Goal: Task Accomplishment & Management: Manage account settings

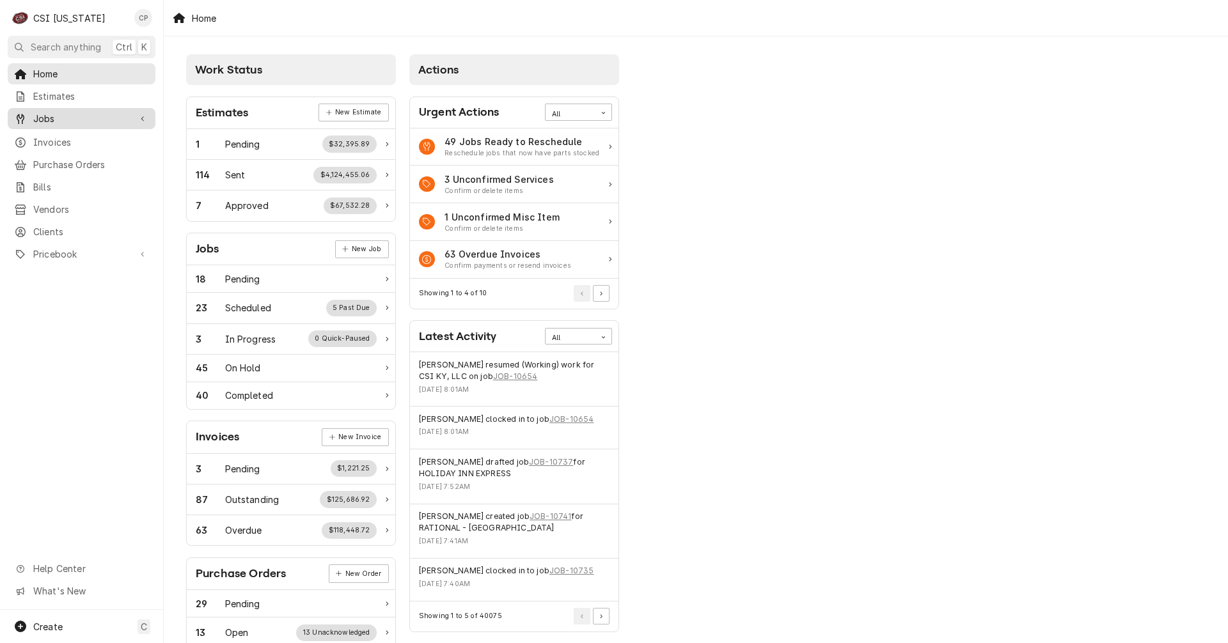
click at [60, 116] on span "Jobs" at bounding box center [81, 118] width 97 height 13
click at [66, 138] on span "Jobs" at bounding box center [91, 140] width 116 height 13
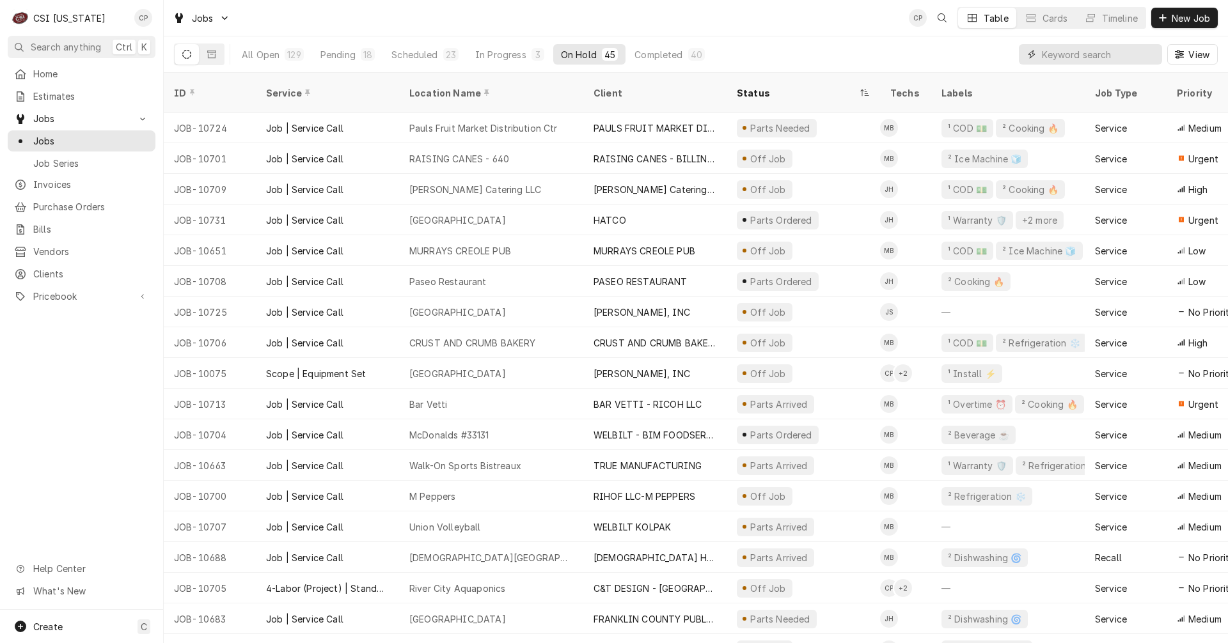
click at [1074, 59] on input "Dynamic Content Wrapper" at bounding box center [1099, 54] width 114 height 20
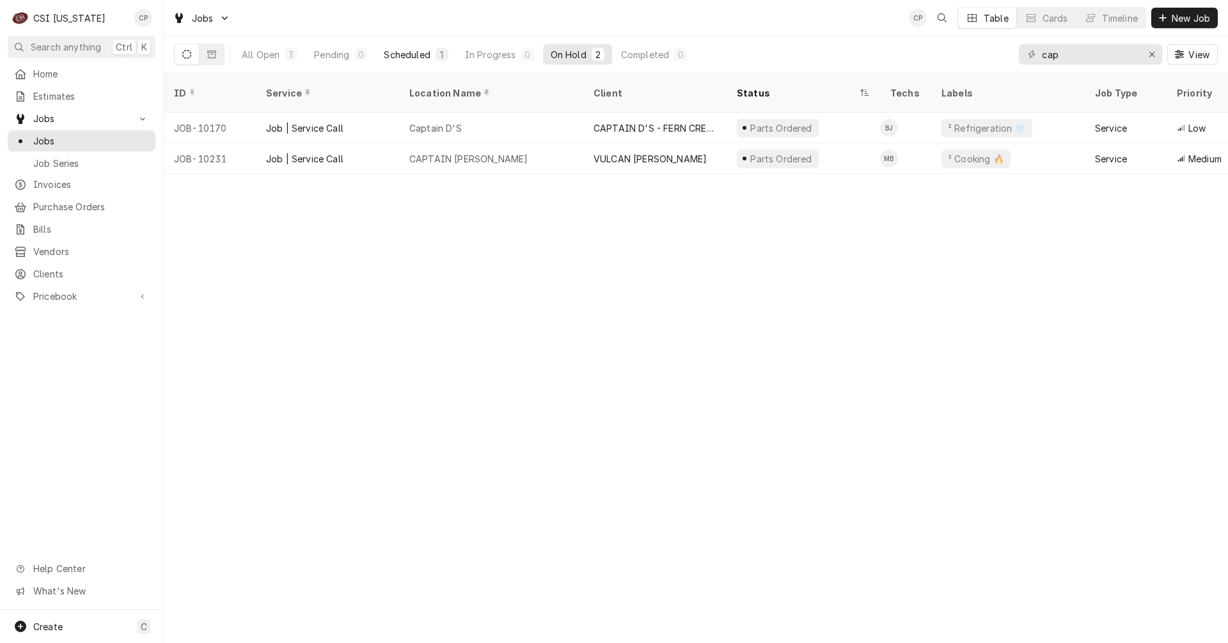
click at [405, 57] on div "Scheduled" at bounding box center [407, 54] width 46 height 13
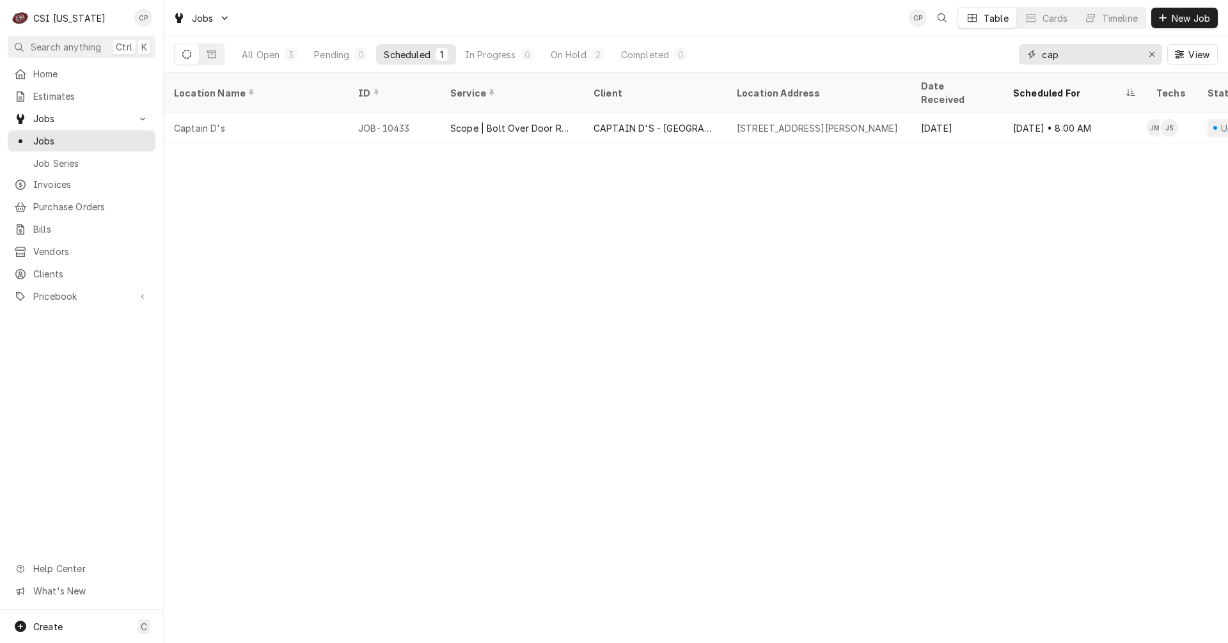
drag, startPoint x: 1066, startPoint y: 58, endPoint x: 1018, endPoint y: 65, distance: 49.1
click at [1018, 65] on div "All Open 3 Pending 0 Scheduled 1 In Progress 0 On Hold 2 Completed 0 cap View" at bounding box center [696, 54] width 1044 height 36
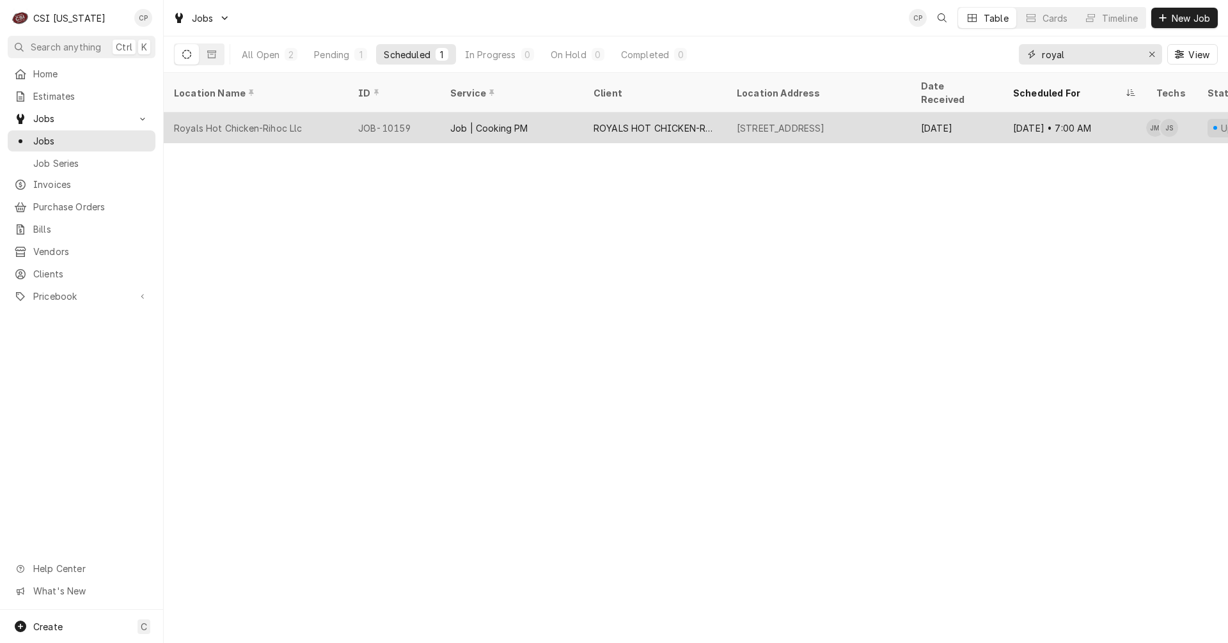
type input "royal"
click at [778, 122] on div "736 East Market Street, Louisville, KY 40202" at bounding box center [781, 128] width 88 height 13
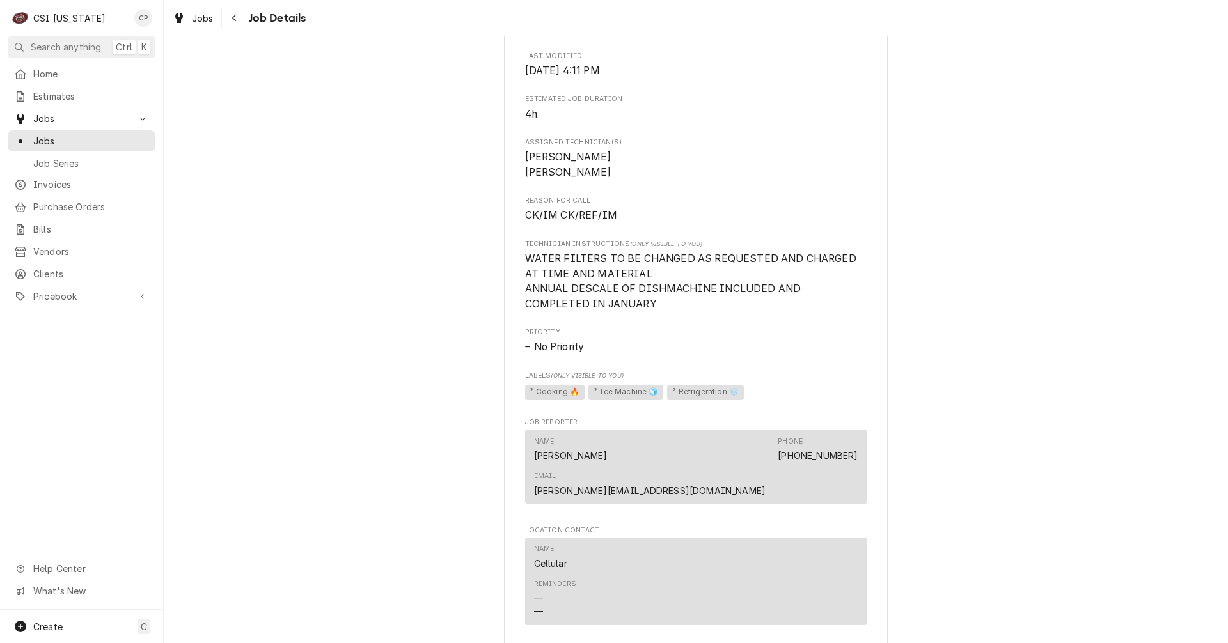
scroll to position [468, 0]
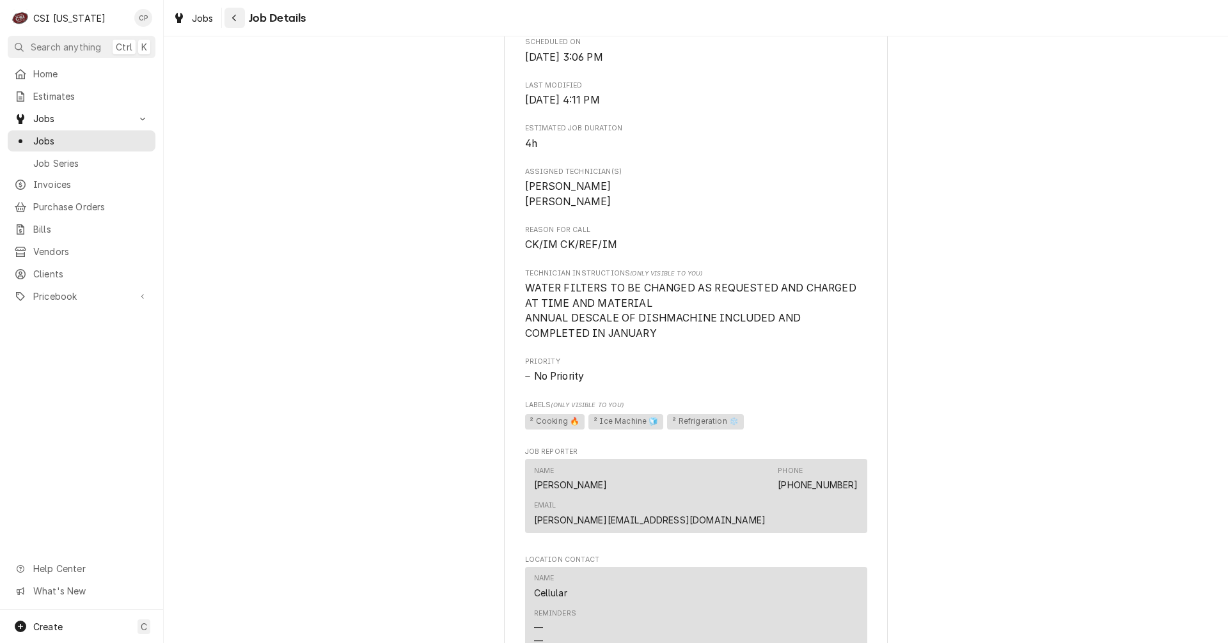
click at [240, 16] on div "Navigate back" at bounding box center [234, 18] width 13 height 13
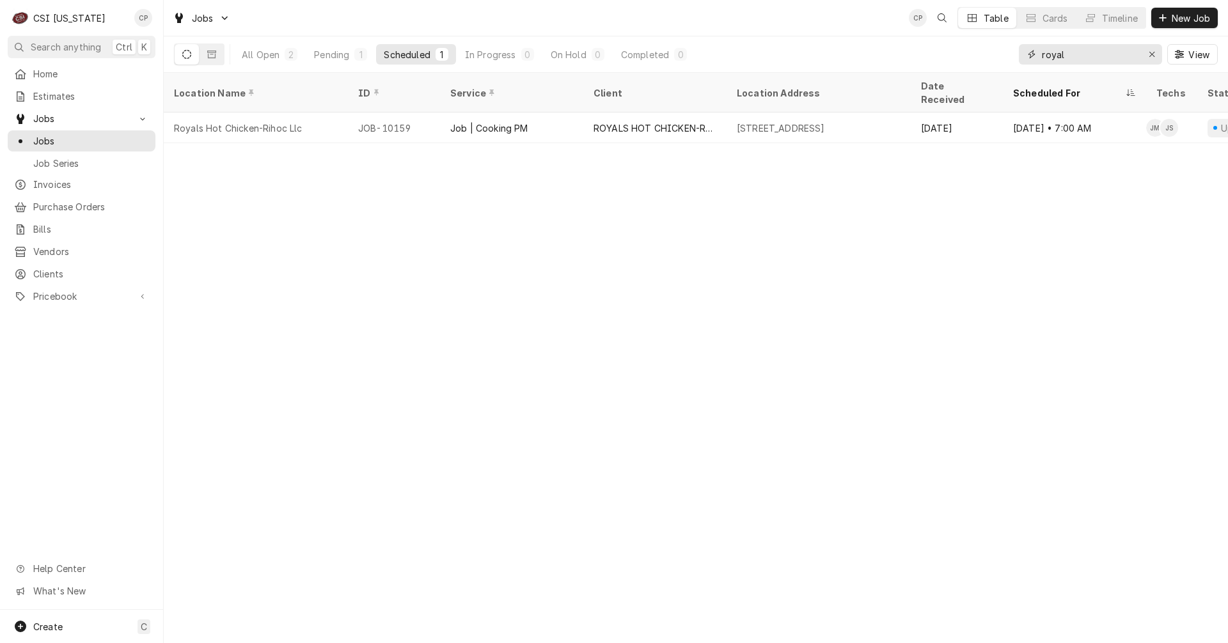
drag, startPoint x: 1082, startPoint y: 54, endPoint x: 1001, endPoint y: 56, distance: 80.6
click at [1001, 56] on div "All Open 2 Pending 1 Scheduled 1 In Progress 0 On Hold 0 Completed 0 royal View" at bounding box center [696, 54] width 1044 height 36
type input "the grand"
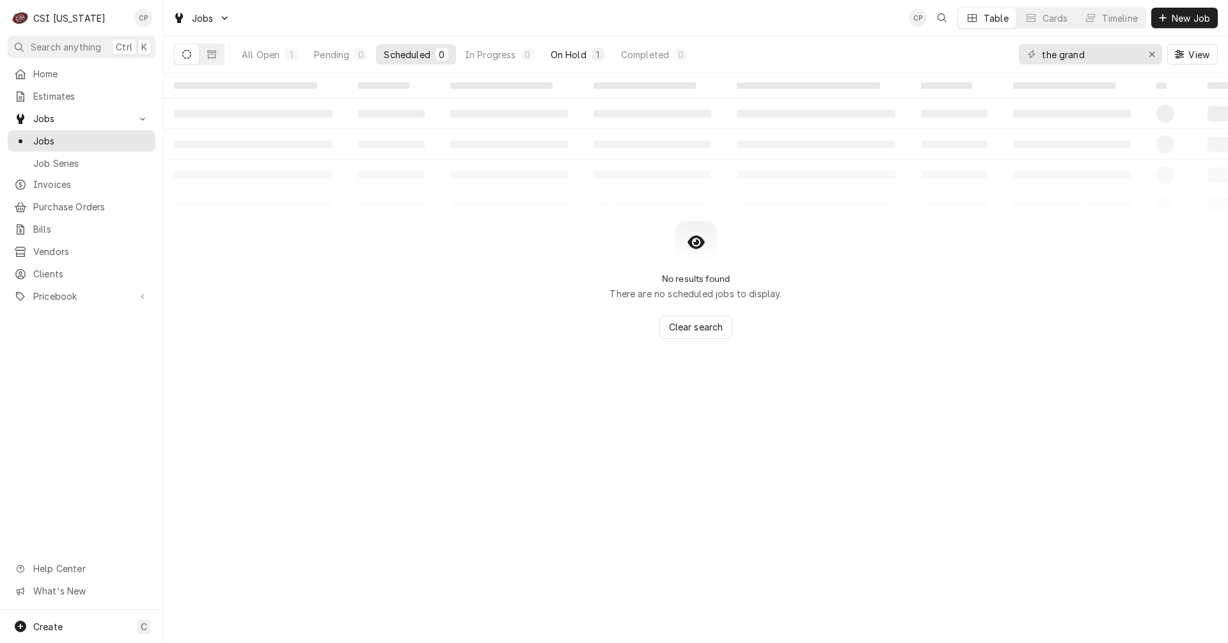
click at [572, 52] on div "On Hold" at bounding box center [569, 54] width 36 height 13
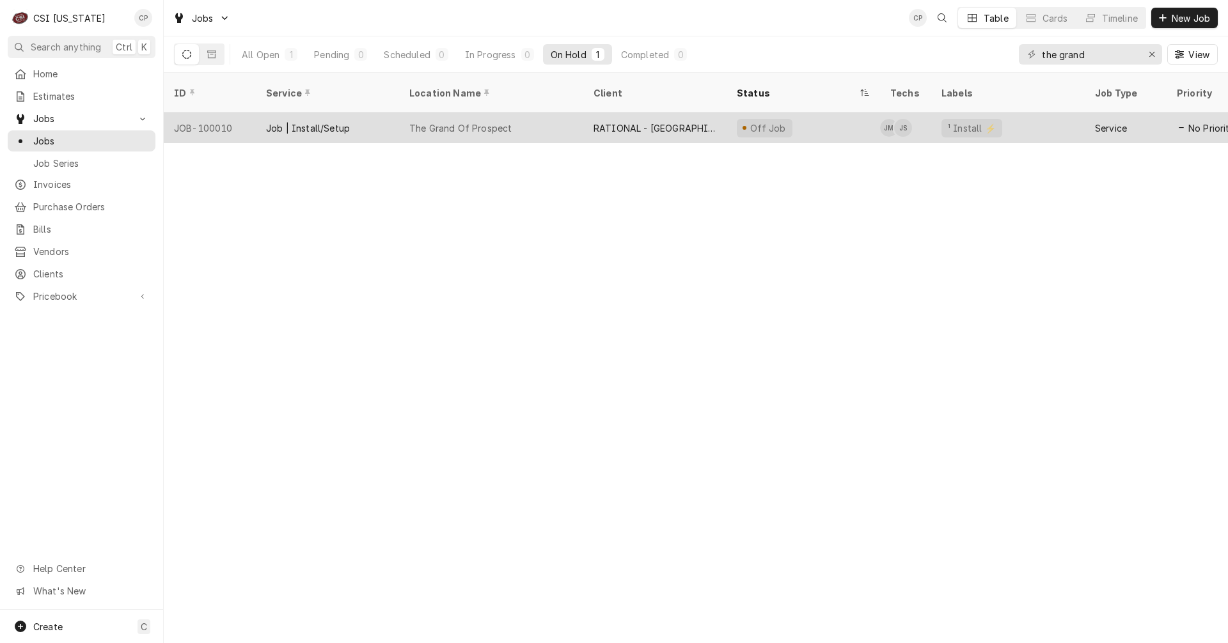
click at [641, 122] on div "RATIONAL - USA" at bounding box center [655, 128] width 123 height 13
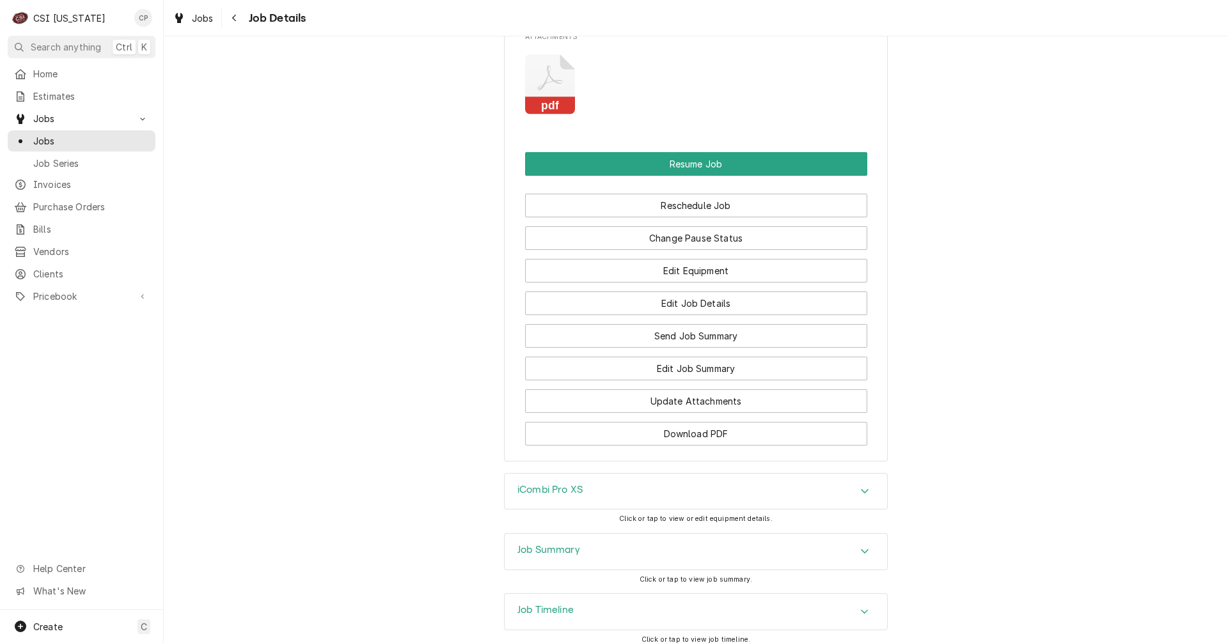
scroll to position [1508, 0]
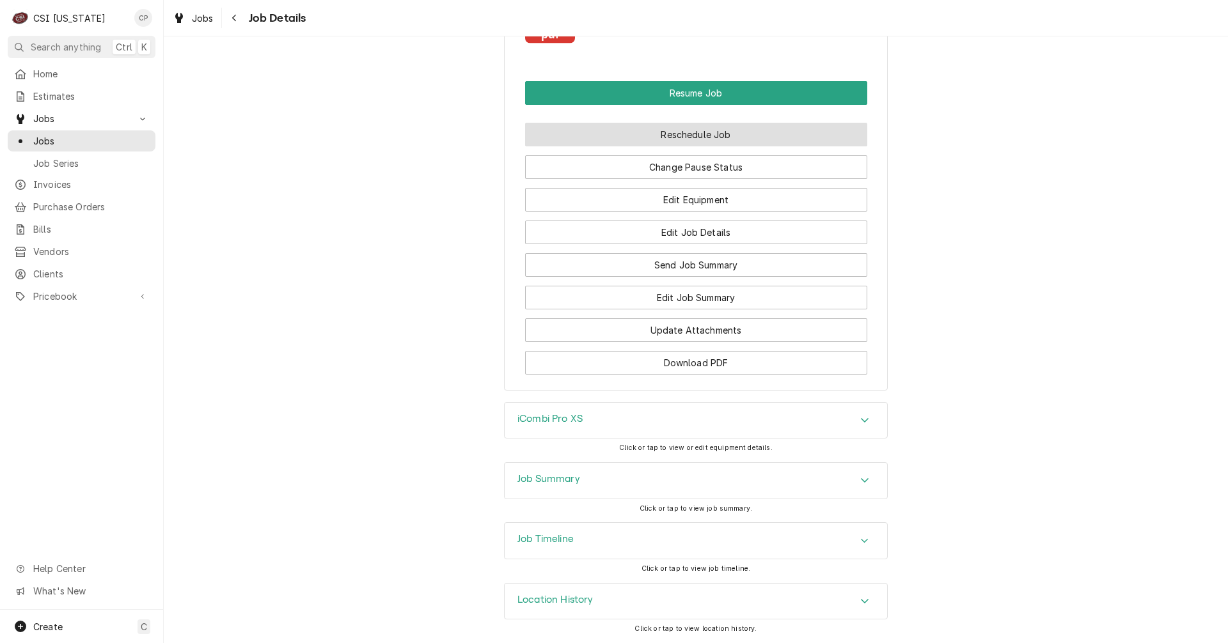
click at [700, 132] on button "Reschedule Job" at bounding box center [696, 135] width 342 height 24
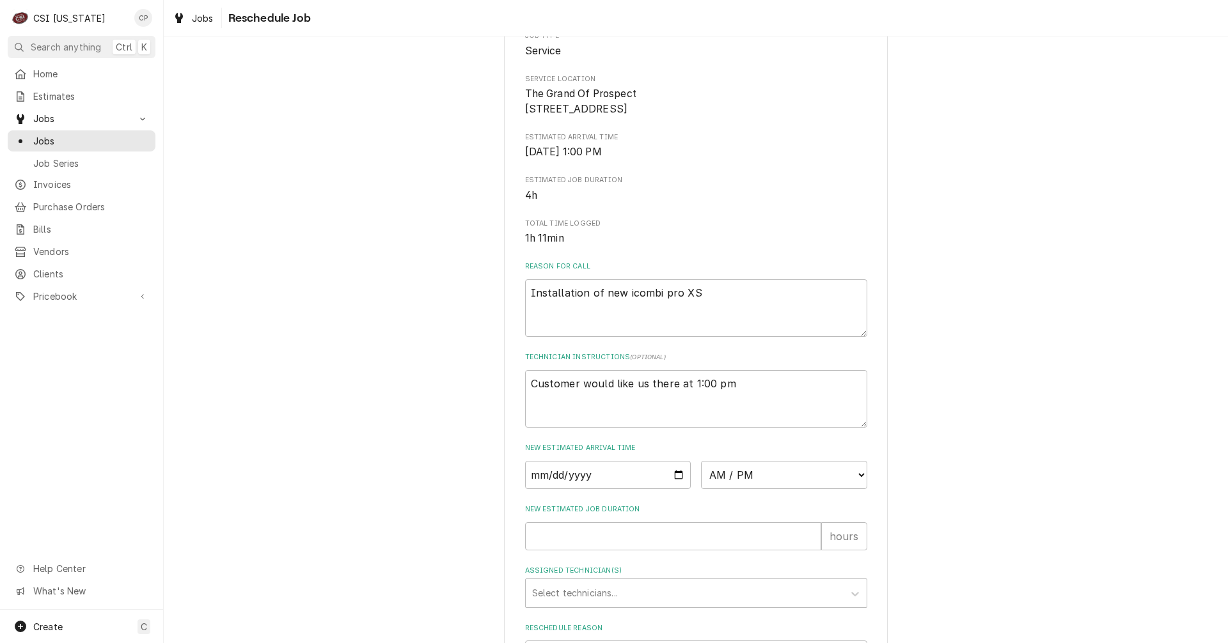
scroll to position [313, 0]
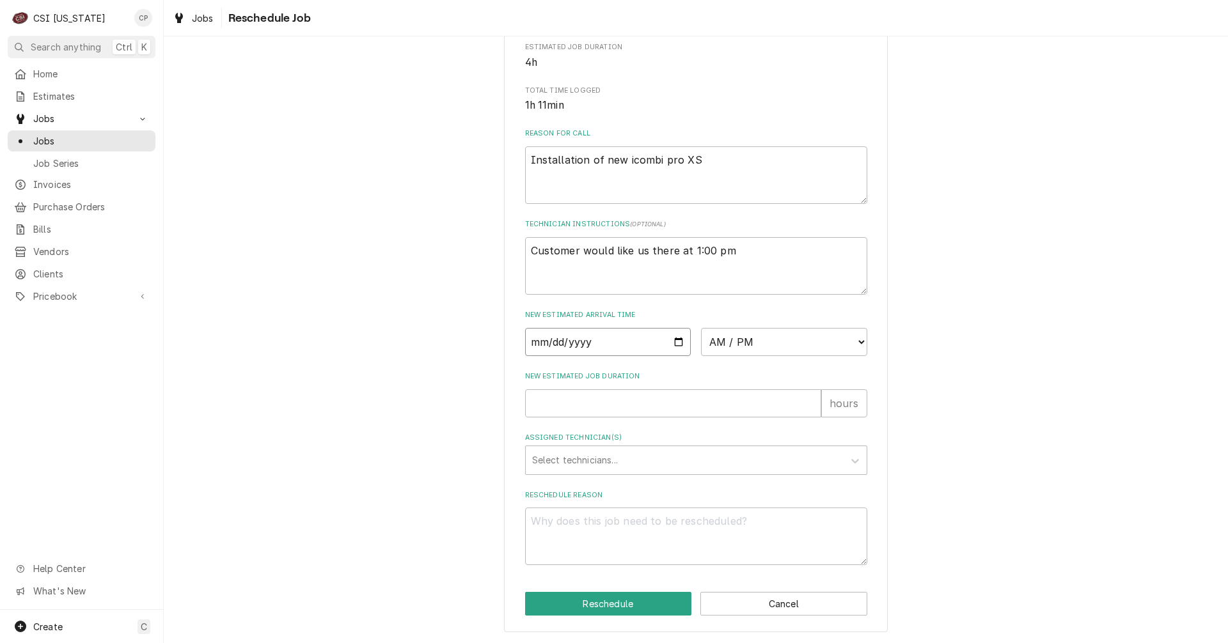
click at [676, 336] on input "Date" at bounding box center [608, 342] width 166 height 28
type input "2025-10-14"
type textarea "x"
click at [751, 342] on select "AM / PM 6:00 AM 6:15 AM 6:30 AM 6:45 AM 7:00 AM 7:15 AM 7:30 AM 7:45 AM 8:00 AM…" at bounding box center [784, 342] width 166 height 28
select select "12:30:00"
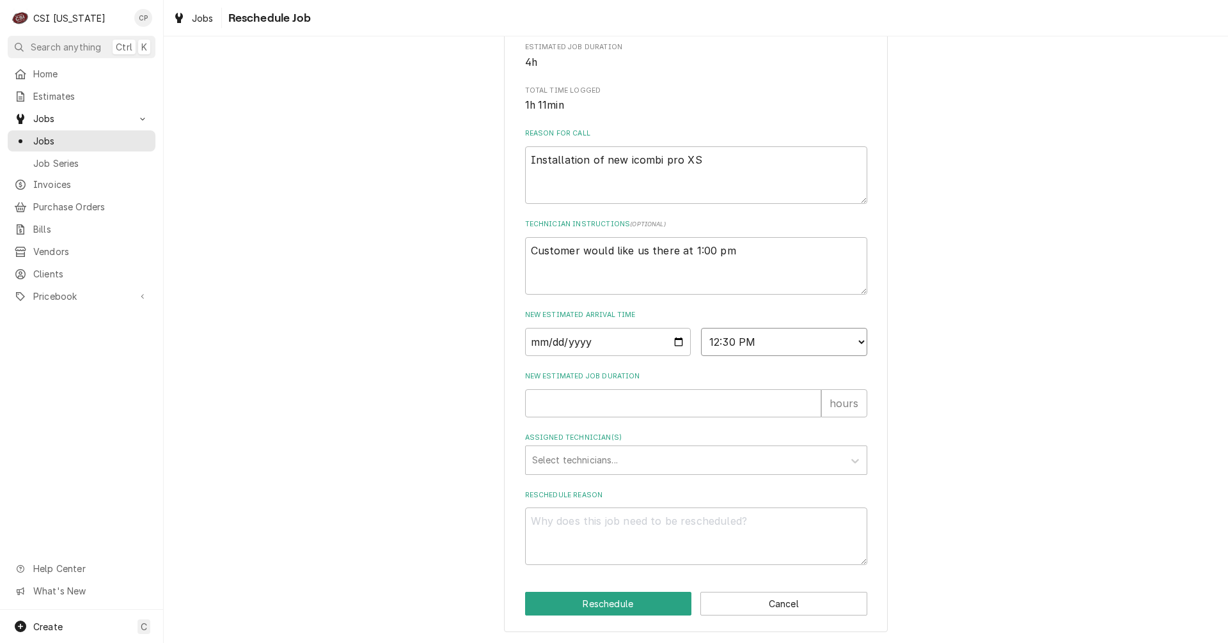
click at [701, 328] on select "AM / PM 6:00 AM 6:15 AM 6:30 AM 6:45 AM 7:00 AM 7:15 AM 7:30 AM 7:45 AM 8:00 AM…" at bounding box center [784, 342] width 166 height 28
click at [634, 395] on input "New Estimated Job Duration" at bounding box center [673, 403] width 296 height 28
type textarea "x"
type input "4"
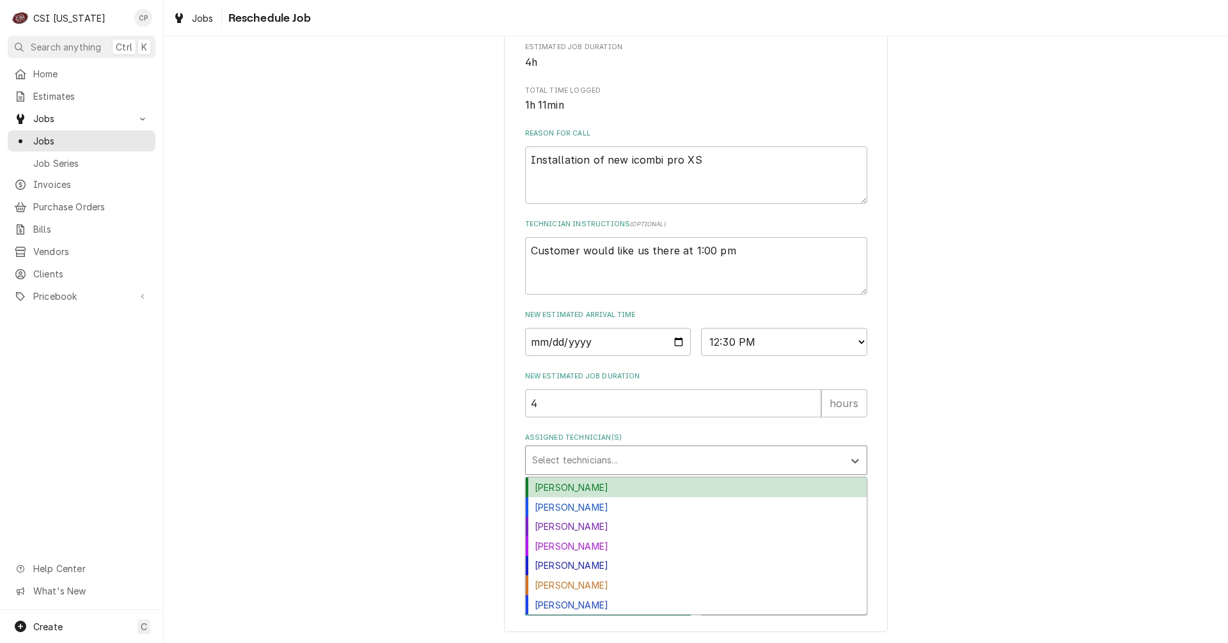
click at [606, 466] on div "Assigned Technician(s)" at bounding box center [684, 460] width 305 height 23
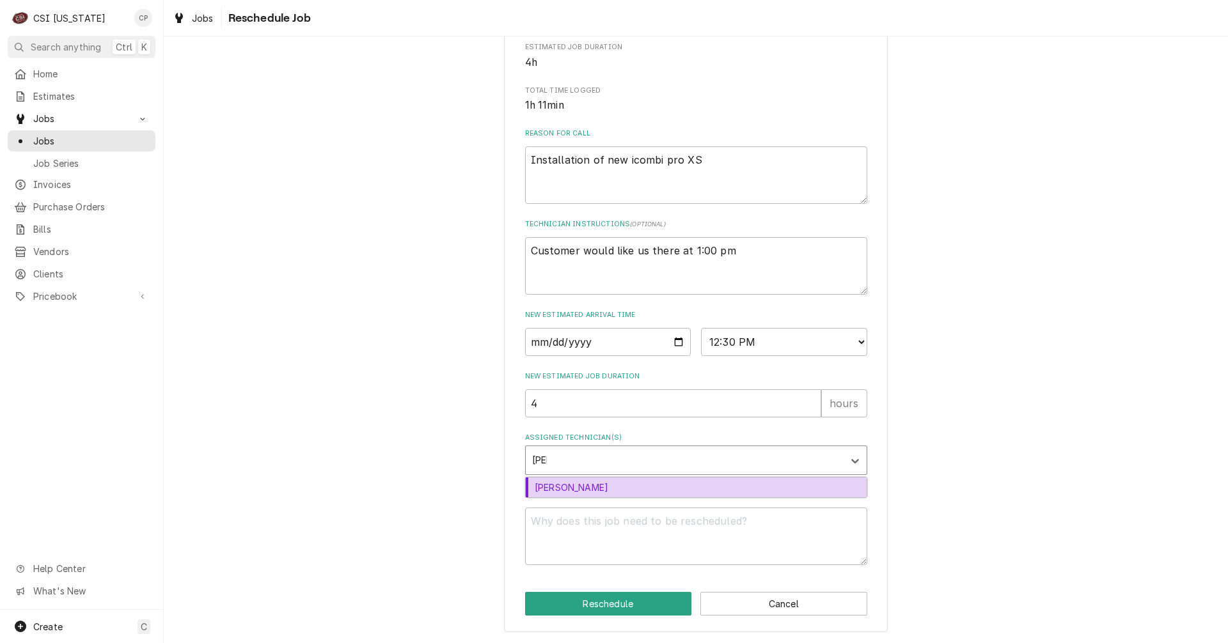
type input "jay"
type textarea "x"
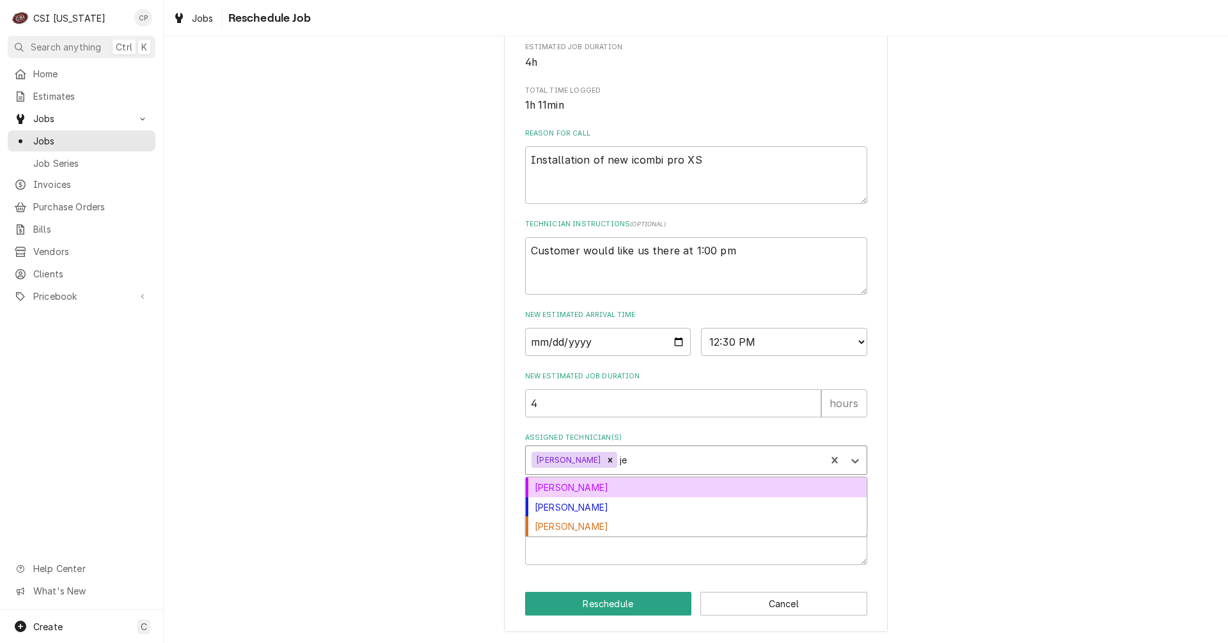
type input "jes"
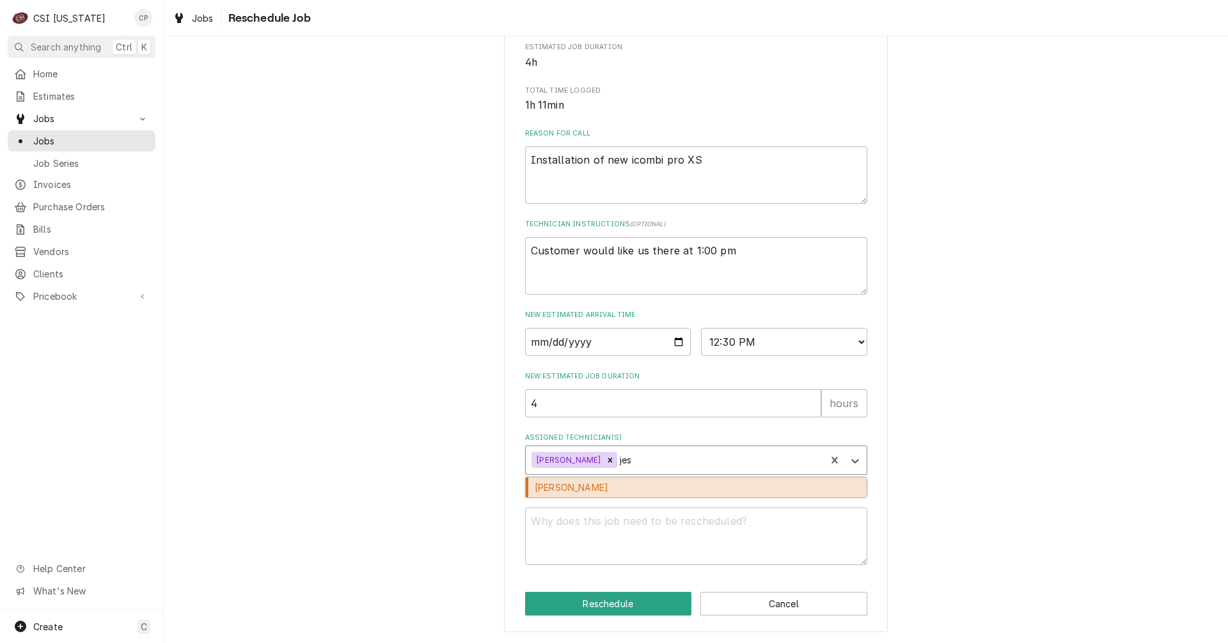
type textarea "x"
click at [604, 517] on textarea "Reschedule Reason" at bounding box center [696, 537] width 342 height 58
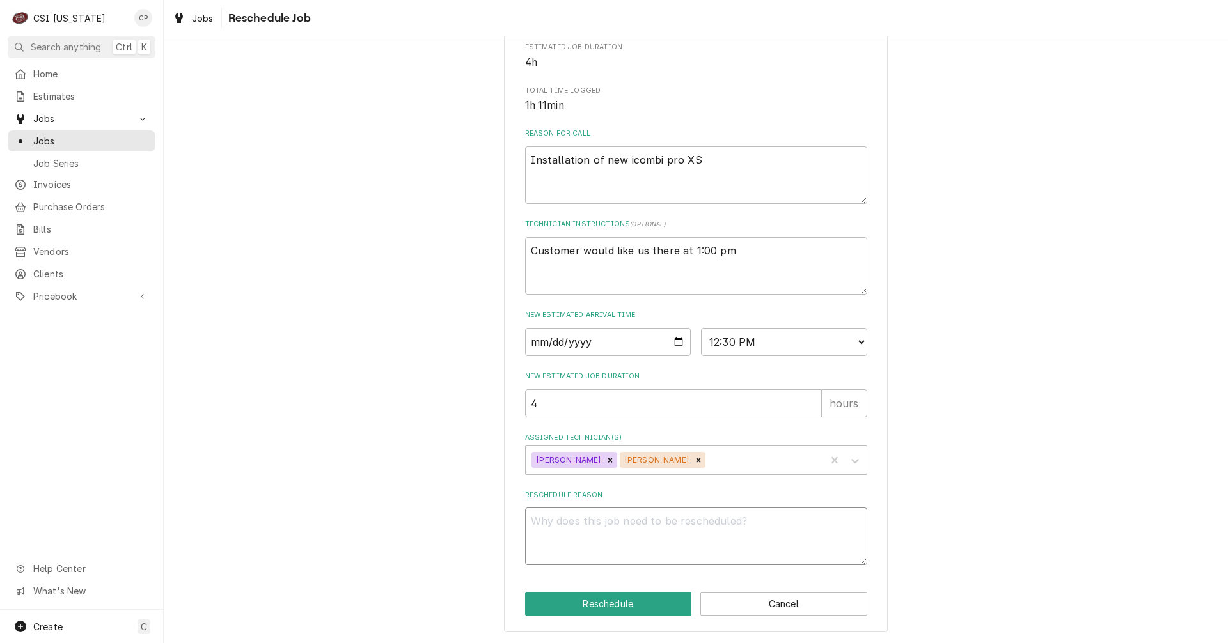
type textarea "x"
type textarea "t"
type textarea "x"
type textarea "to"
type textarea "x"
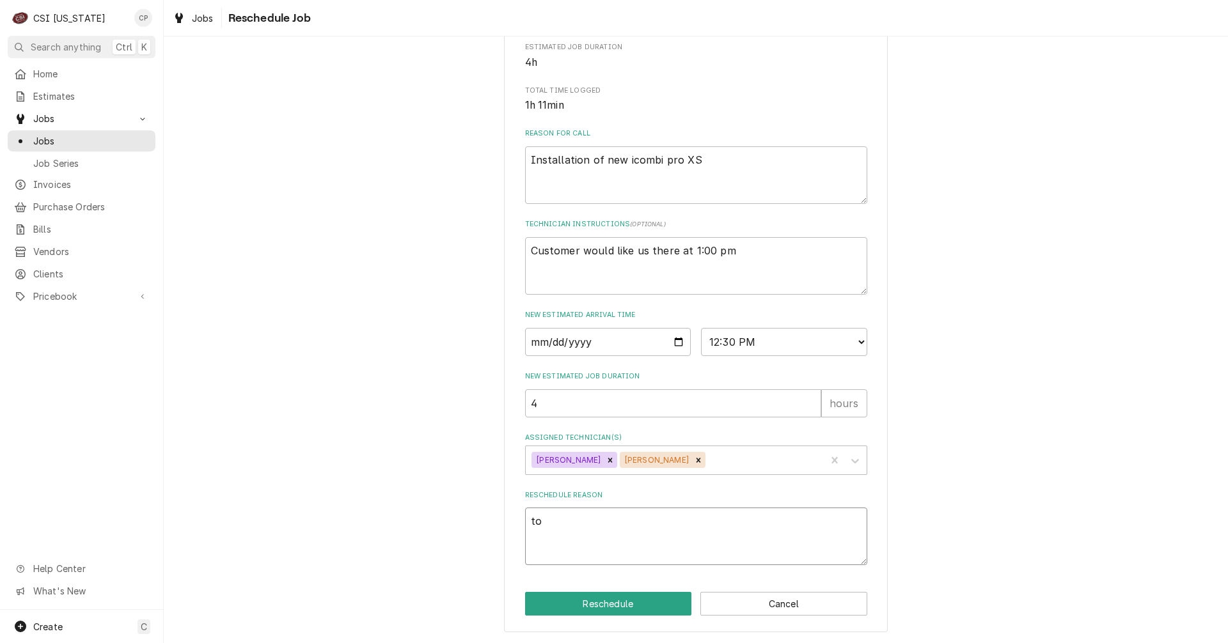
type textarea "to"
type textarea "x"
type textarea "to c"
type textarea "x"
type textarea "to co"
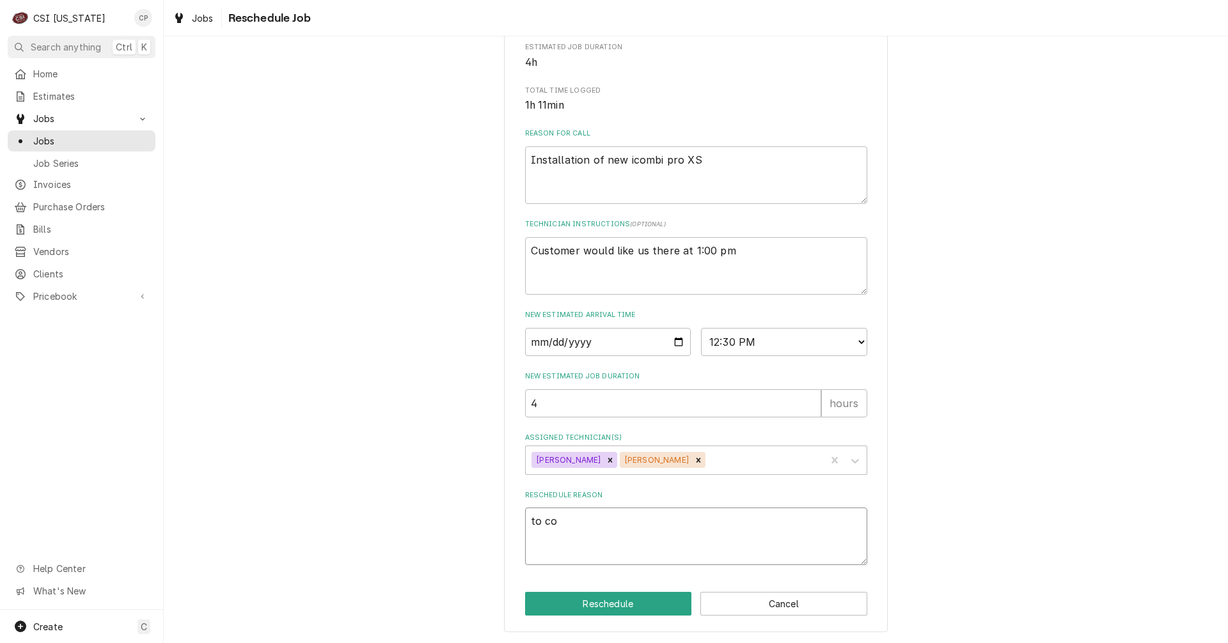
type textarea "x"
type textarea "to com"
type textarea "x"
type textarea "to comp"
type textarea "x"
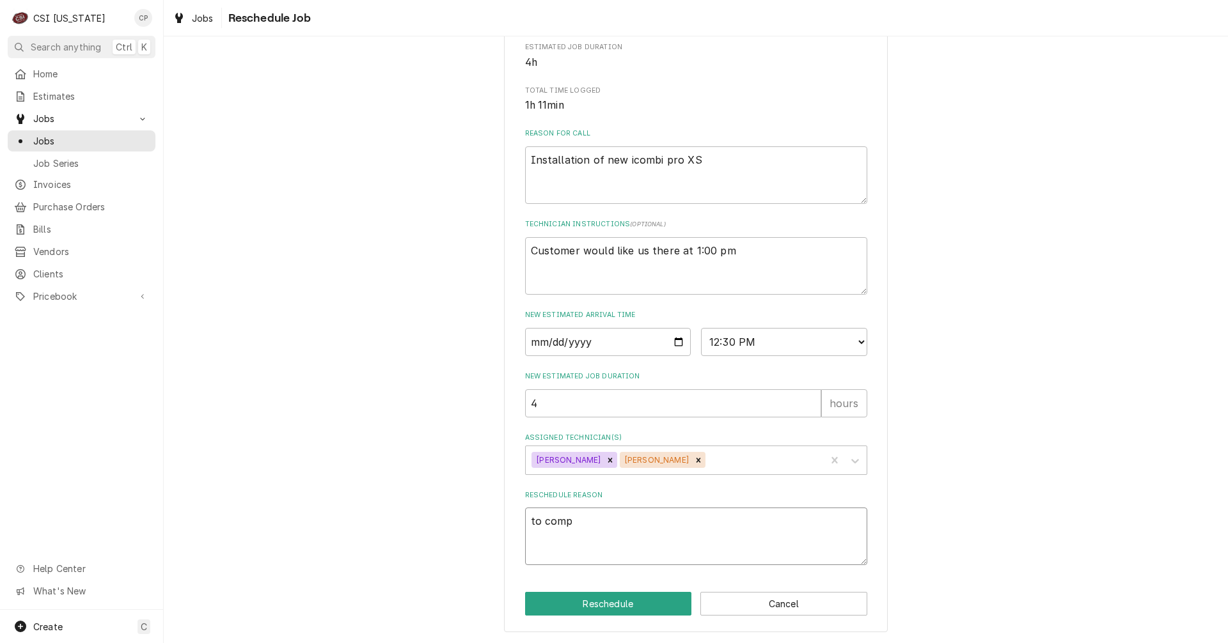
type textarea "to compl"
type textarea "x"
type textarea "to comple"
type textarea "x"
type textarea "to complet"
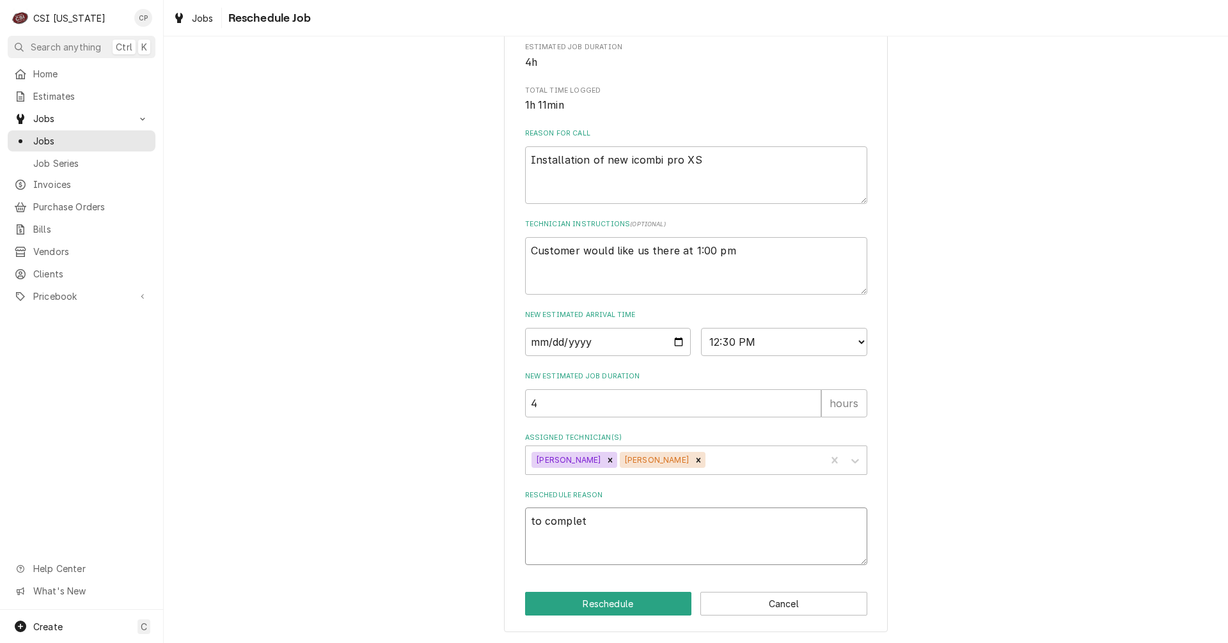
type textarea "x"
type textarea "to complete"
type textarea "x"
type textarea "to complete"
type textarea "x"
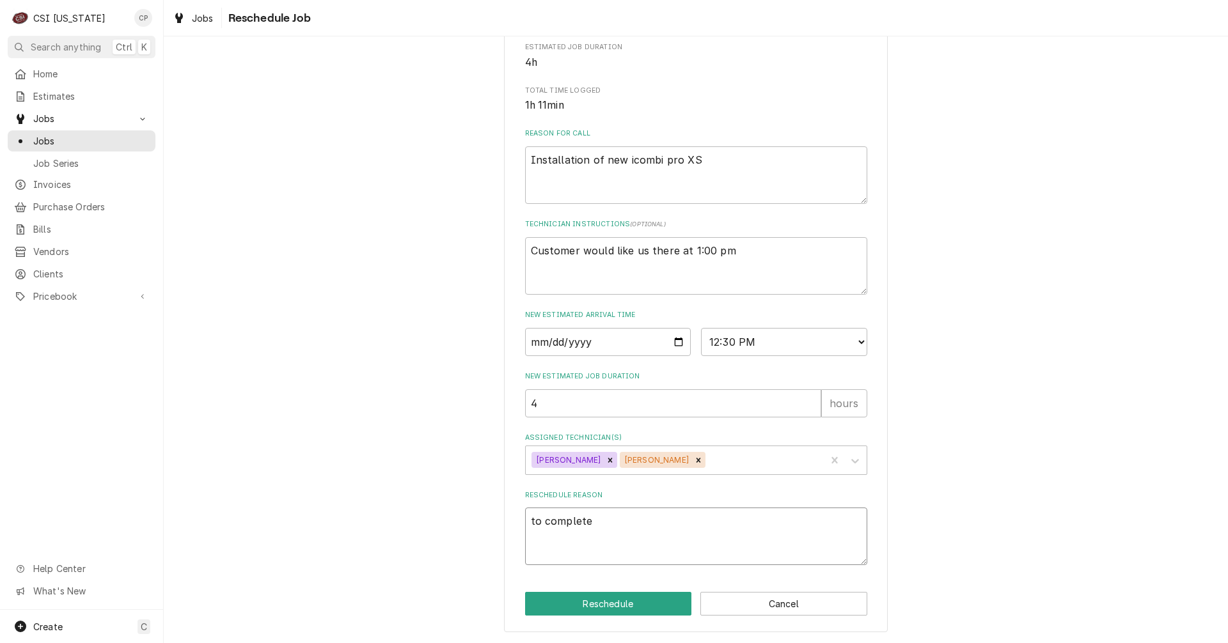
type textarea "to complete c"
type textarea "x"
type textarea "to complete co"
type textarea "x"
type textarea "to complete com"
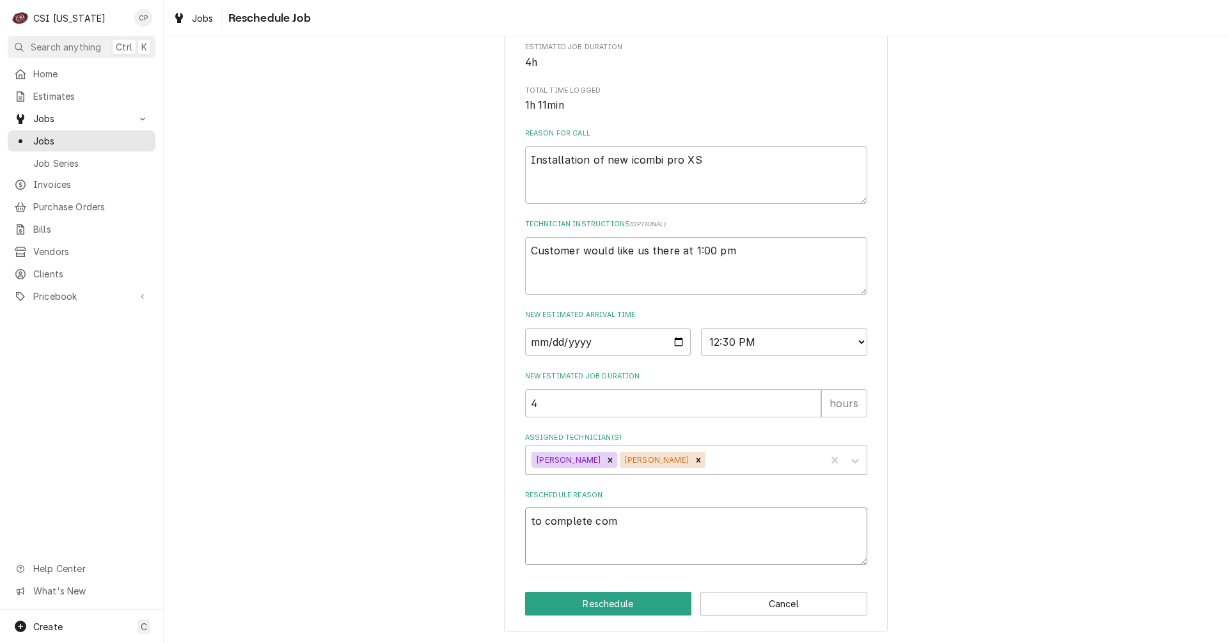
type textarea "x"
type textarea "to complete comb"
type textarea "x"
type textarea "to complete combi"
type textarea "x"
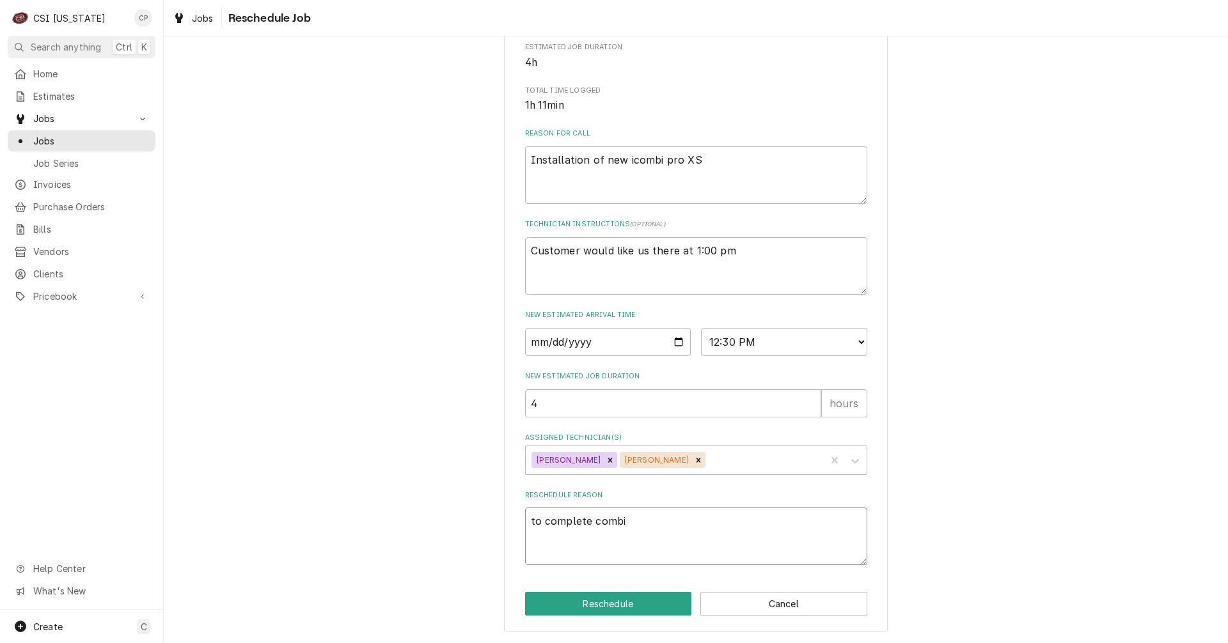
type textarea "to complete combi"
type textarea "x"
type textarea "to complete combi i"
type textarea "x"
type textarea "to complete combi in"
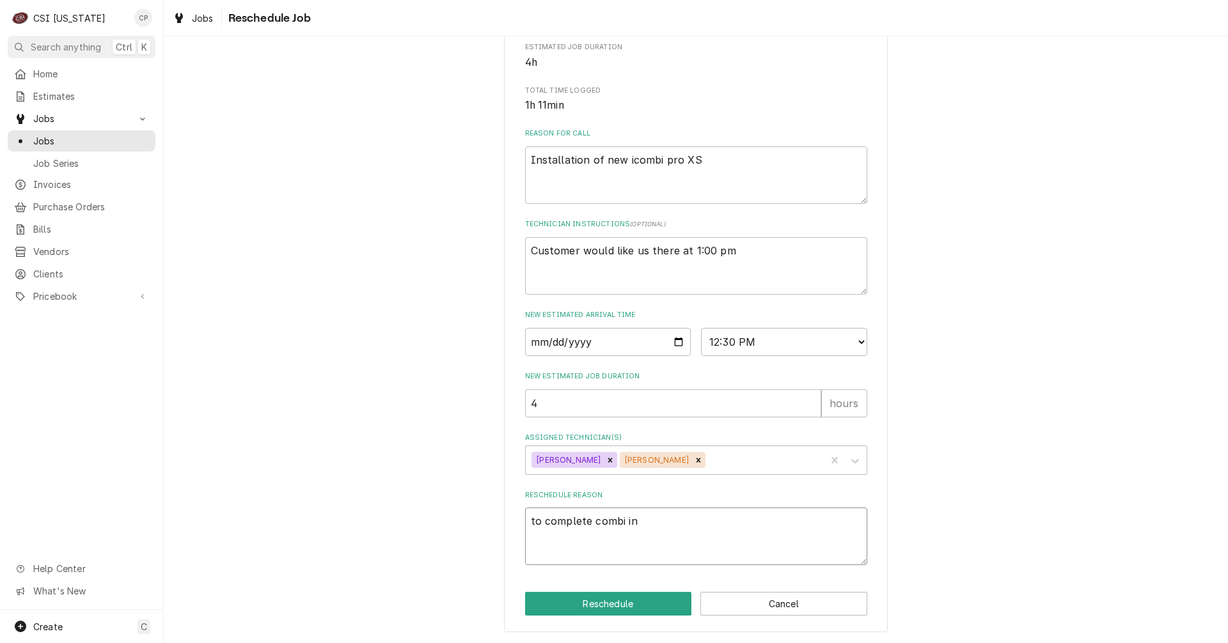
type textarea "x"
type textarea "to complete combi ins"
type textarea "x"
type textarea "to complete combi inst"
type textarea "x"
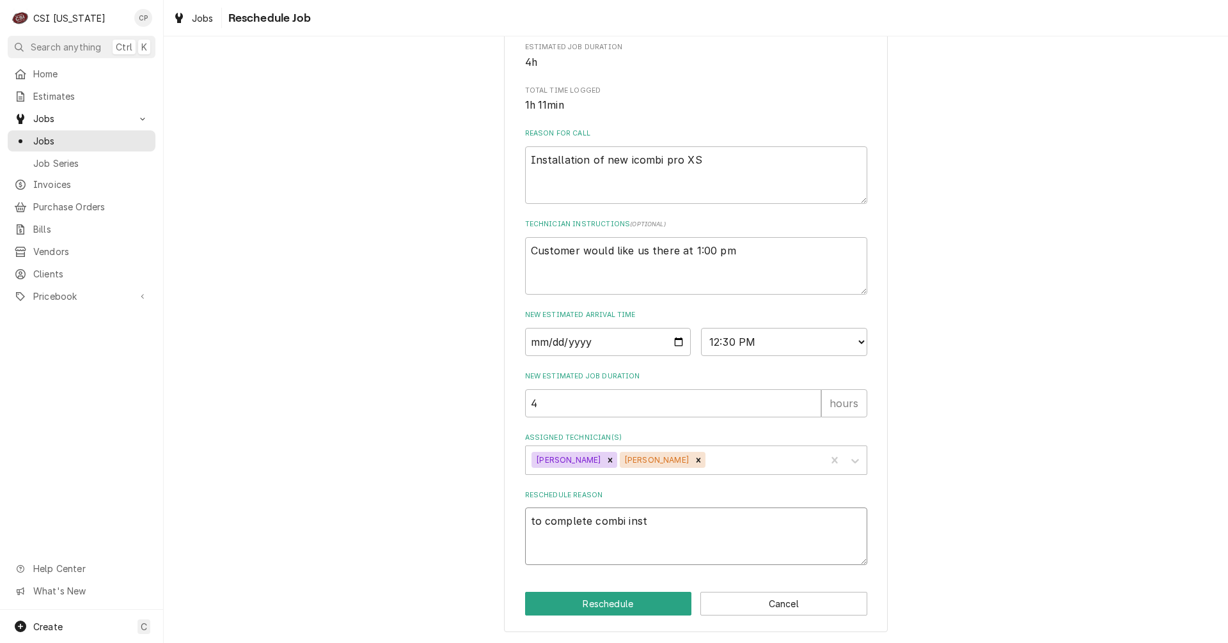
type textarea "to complete combi insta"
type textarea "x"
type textarea "to complete combi instal"
type textarea "x"
type textarea "to complete combi install"
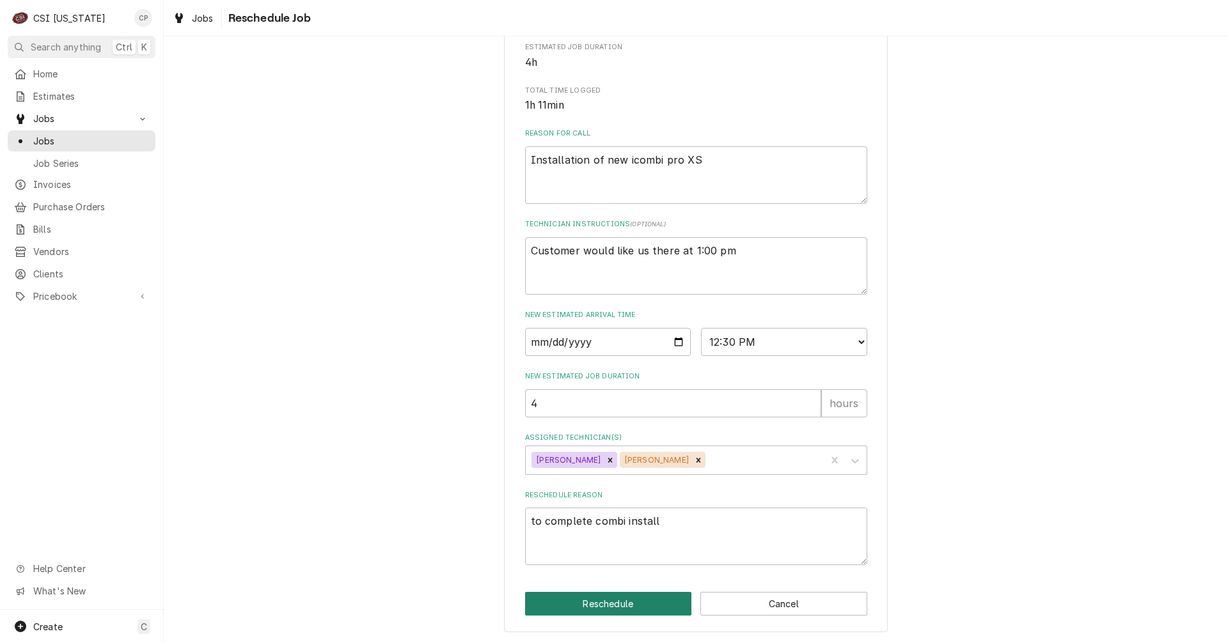
click at [615, 607] on button "Reschedule" at bounding box center [608, 604] width 167 height 24
type textarea "x"
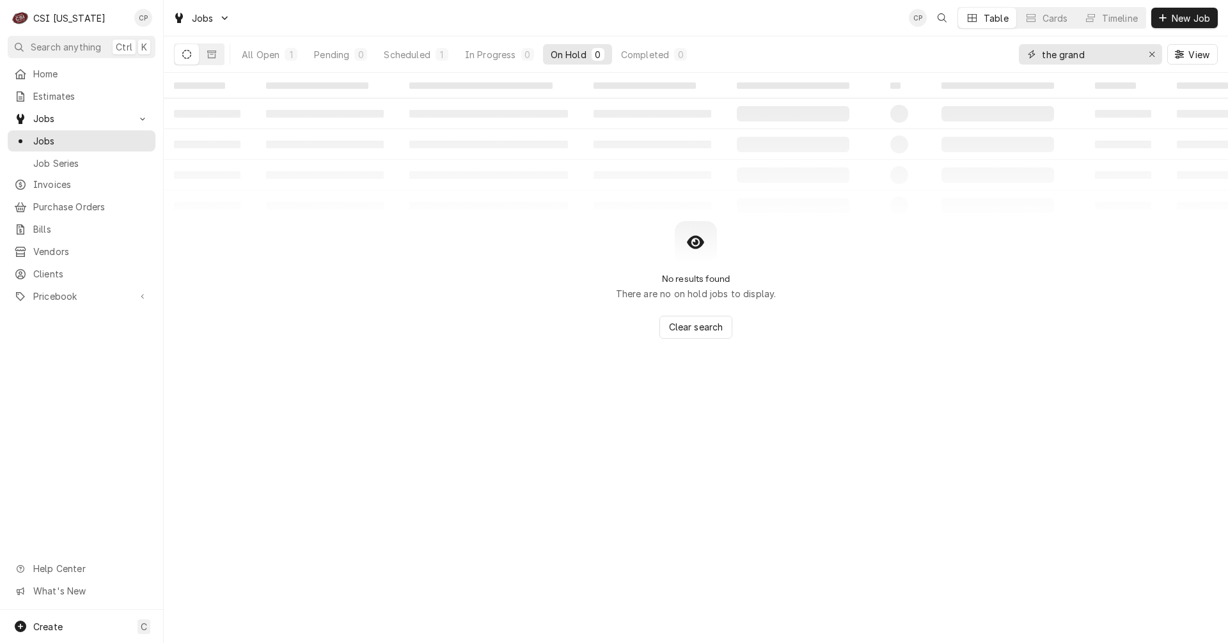
drag, startPoint x: 1093, startPoint y: 56, endPoint x: 980, endPoint y: 63, distance: 113.5
click at [980, 63] on div "All Open 1 Pending 0 Scheduled 1 In Progress 0 On Hold 0 Completed 0 the grand …" at bounding box center [696, 54] width 1044 height 36
type input "bloom"
click at [345, 55] on div "Pending" at bounding box center [331, 54] width 35 height 13
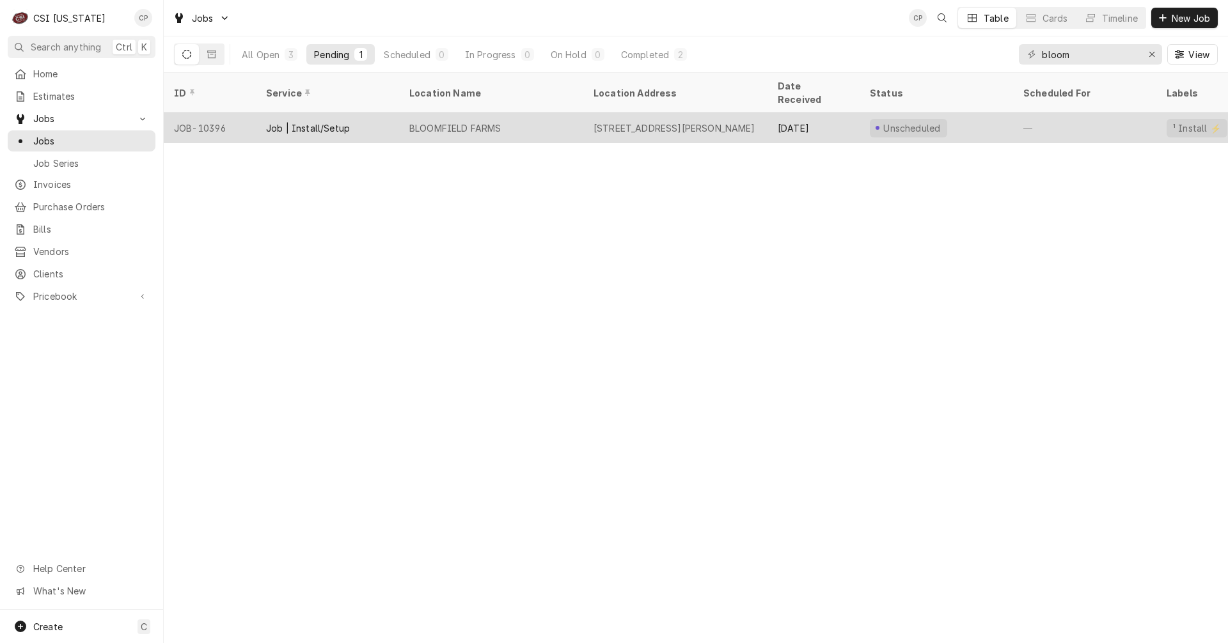
click at [483, 122] on div "BLOOMFIELD FARMS" at bounding box center [455, 128] width 92 height 13
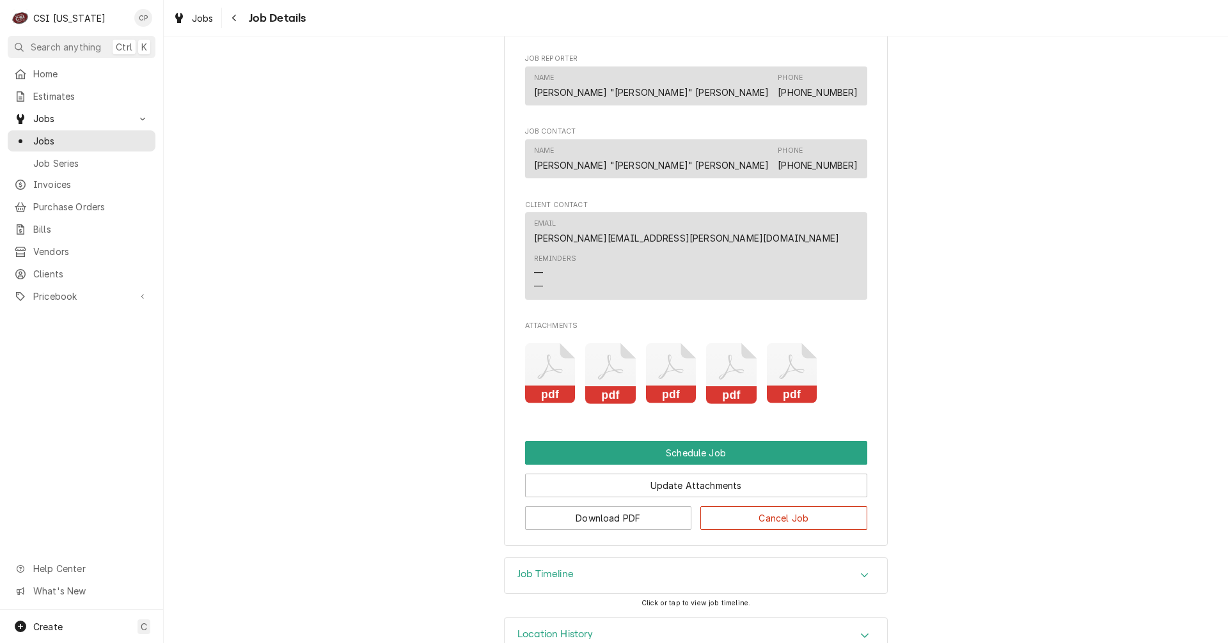
scroll to position [2382, 0]
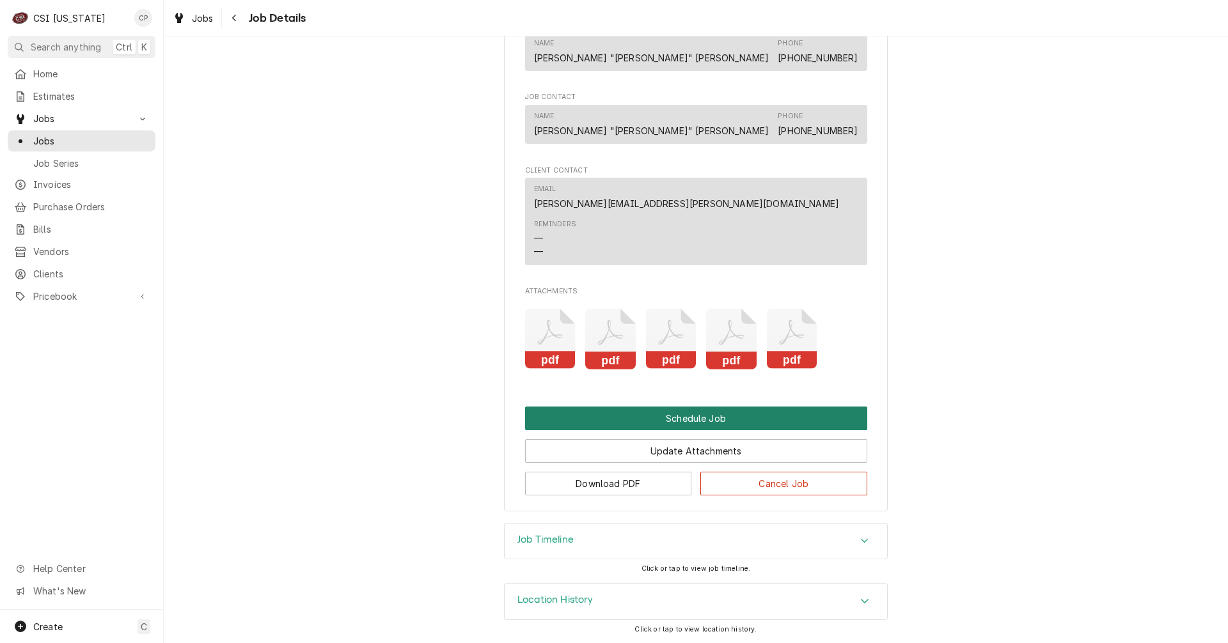
click at [714, 418] on button "Schedule Job" at bounding box center [696, 419] width 342 height 24
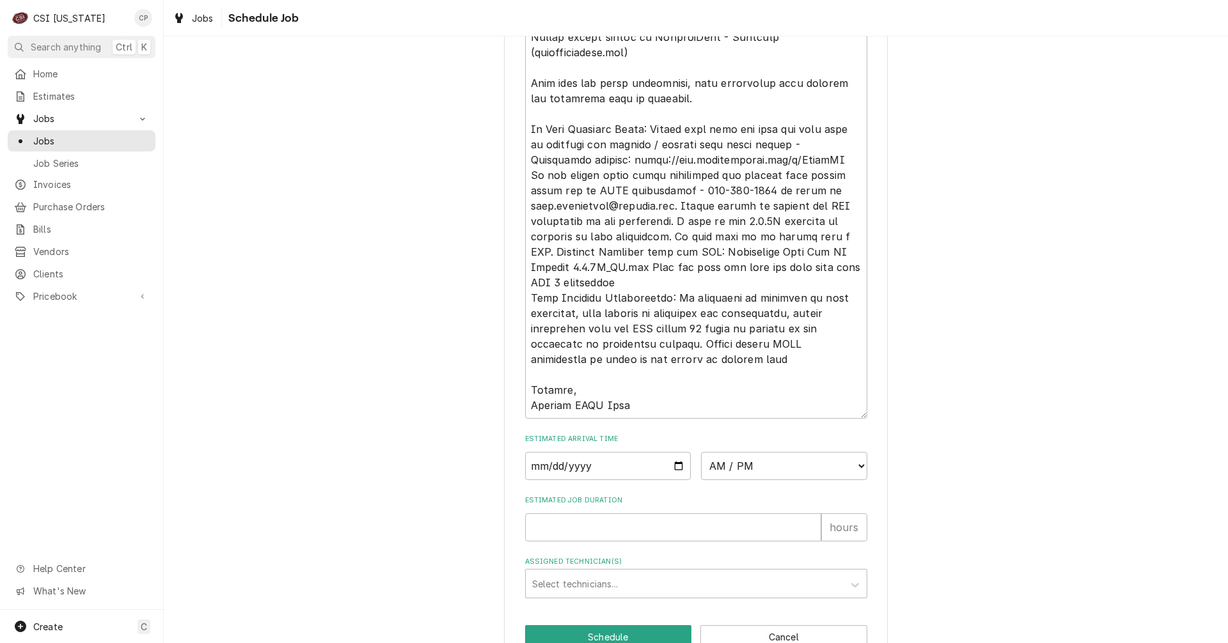
scroll to position [1839, 0]
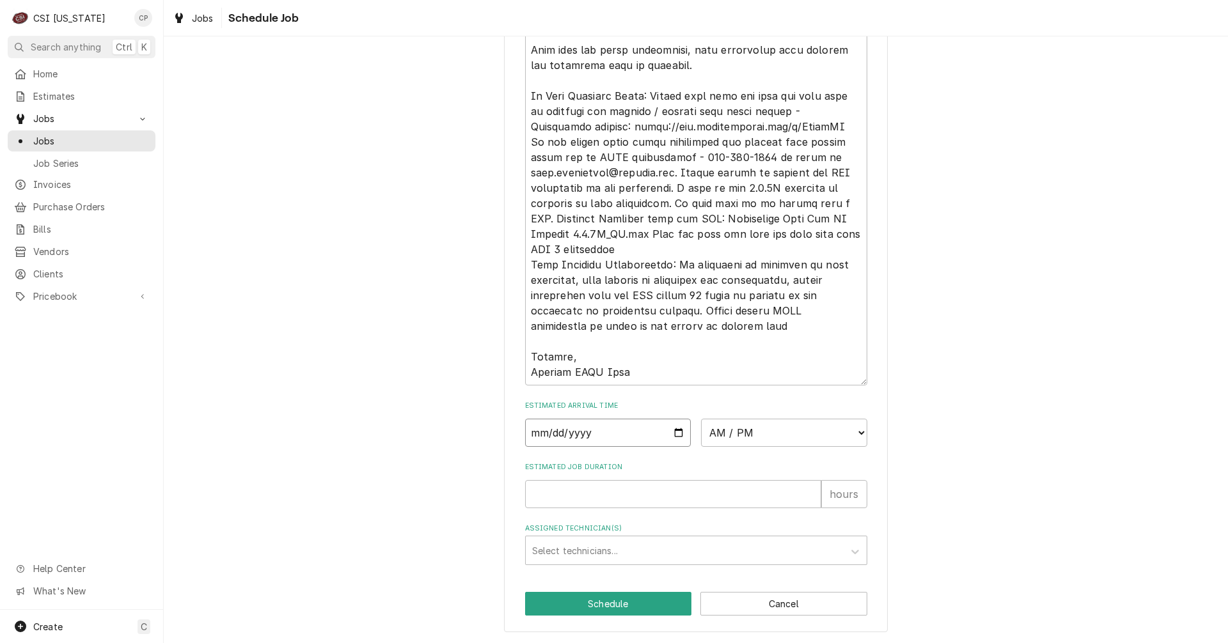
click at [675, 430] on input "Date" at bounding box center [608, 433] width 166 height 28
type input "[DATE]"
type textarea "x"
click at [771, 430] on select "AM / PM 6:00 AM 6:15 AM 6:30 AM 6:45 AM 7:00 AM 7:15 AM 7:30 AM 7:45 AM 8:00 AM…" at bounding box center [784, 433] width 166 height 28
select select "08:00:00"
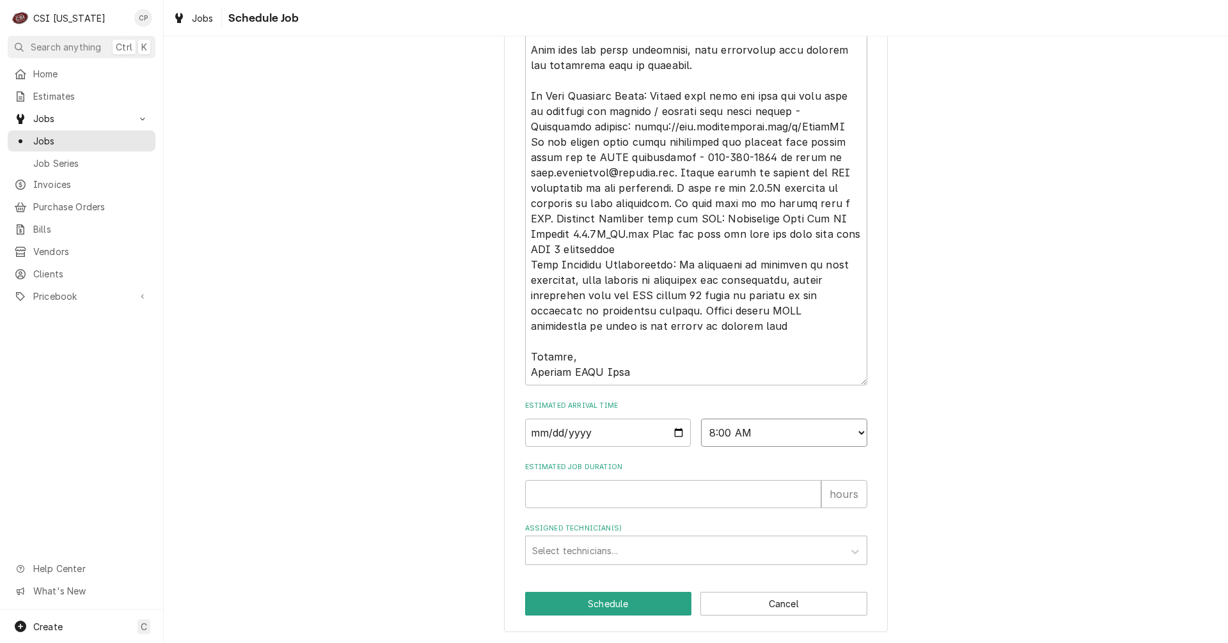
click at [701, 419] on select "AM / PM 6:00 AM 6:15 AM 6:30 AM 6:45 AM 7:00 AM 7:15 AM 7:30 AM 7:45 AM 8:00 AM…" at bounding box center [784, 433] width 166 height 28
click at [621, 489] on input "Estimated Job Duration" at bounding box center [673, 494] width 296 height 28
type textarea "x"
type input "5"
click at [599, 550] on div "Assigned Technician(s)" at bounding box center [684, 550] width 305 height 23
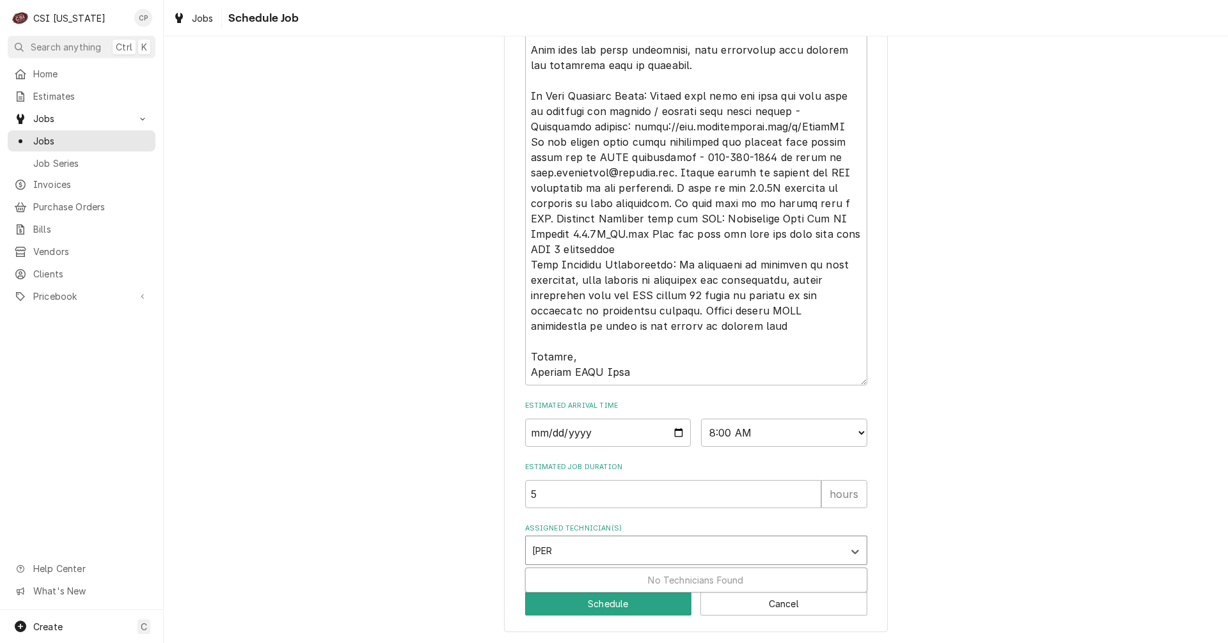
type input "jay"
type textarea "x"
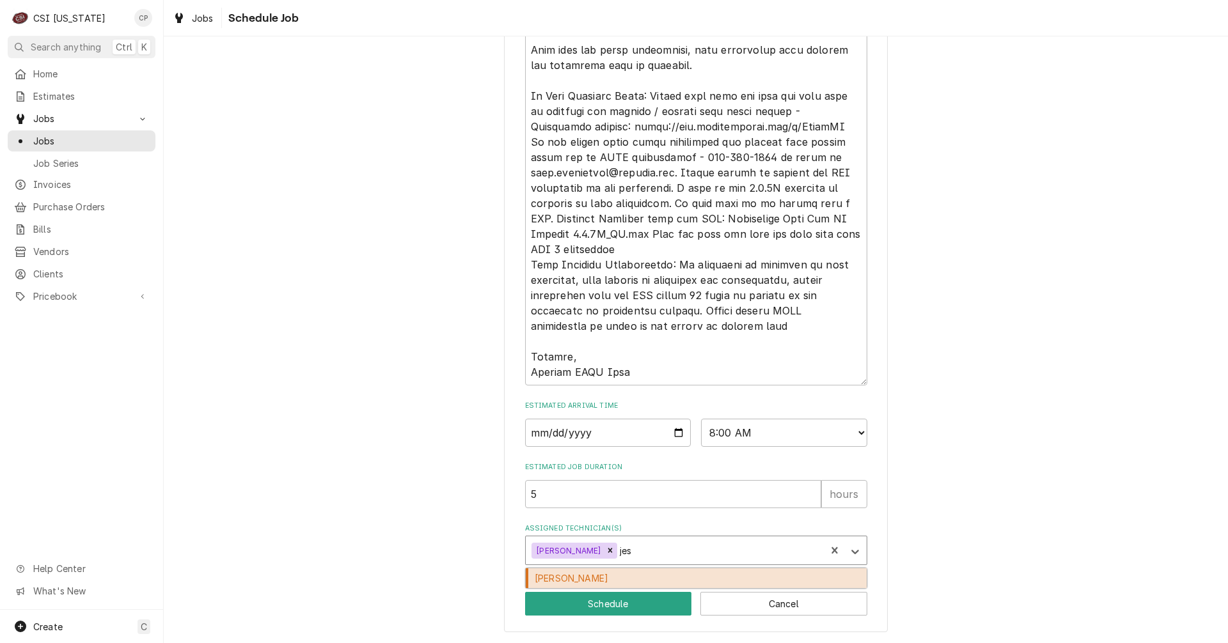
type input "jesu"
click at [586, 579] on div "[PERSON_NAME]" at bounding box center [696, 579] width 341 height 20
type textarea "x"
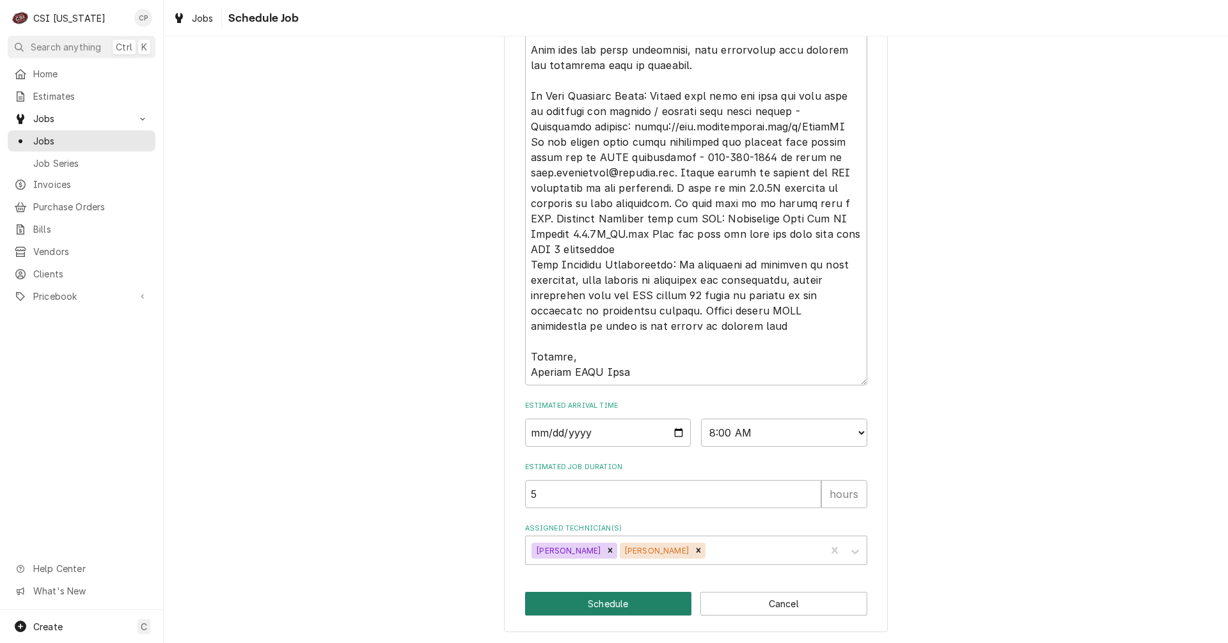
click at [617, 606] on button "Schedule" at bounding box center [608, 604] width 167 height 24
type textarea "x"
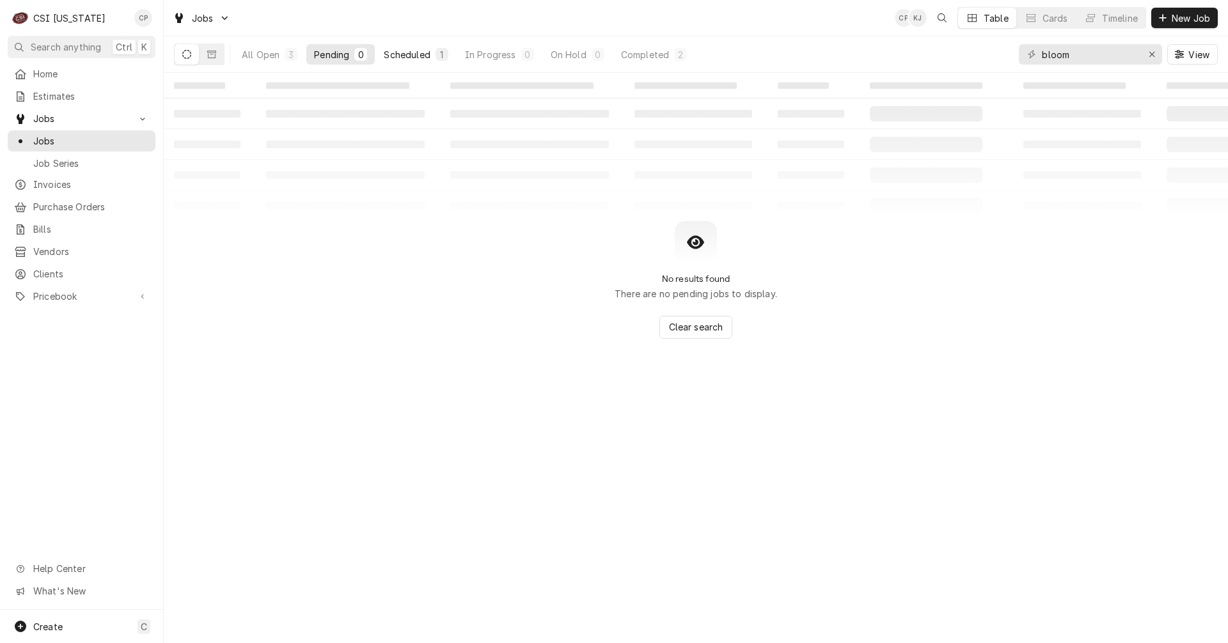
click at [422, 58] on div "Scheduled" at bounding box center [407, 54] width 46 height 13
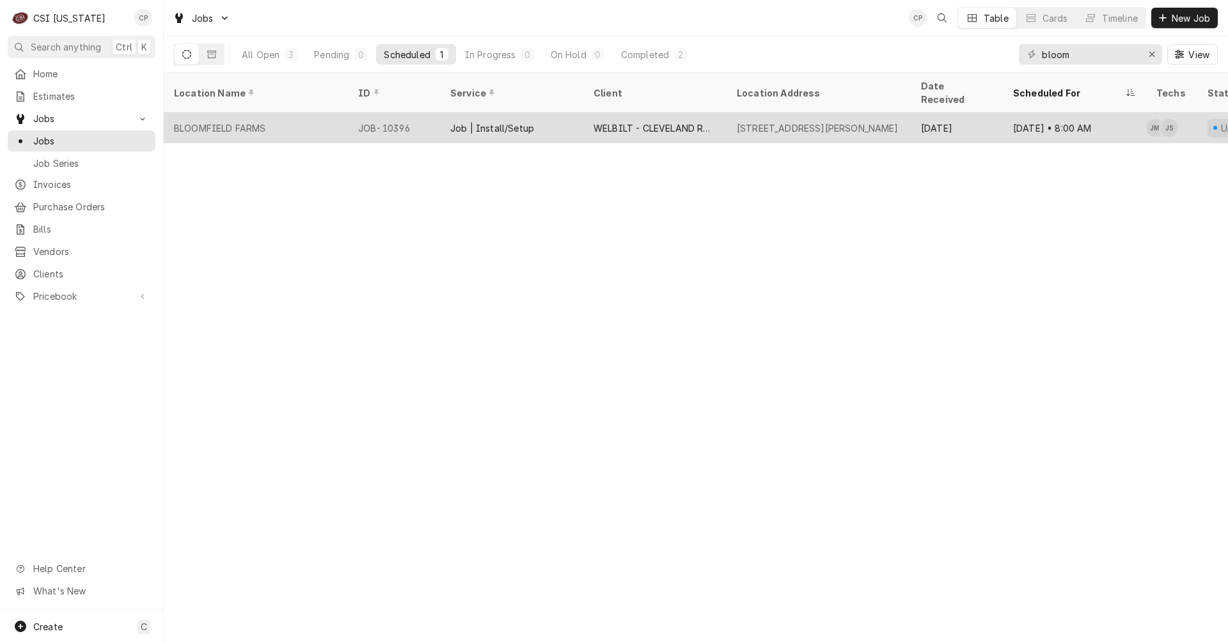
click at [491, 122] on div "Job | Install/Setup" at bounding box center [492, 128] width 84 height 13
